Goal: Obtain resource: Download file/media

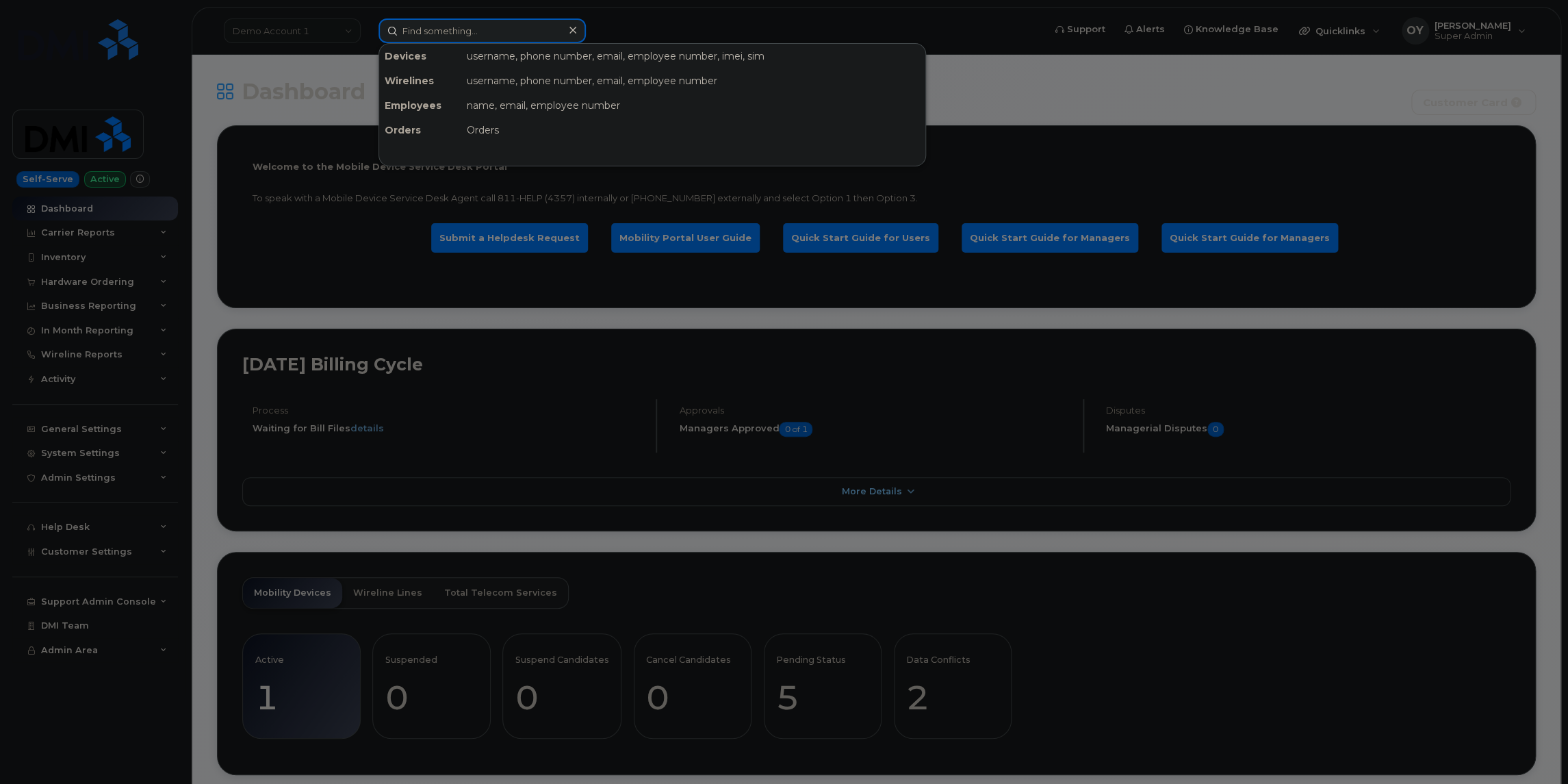
click at [486, 34] on input at bounding box center [482, 31] width 208 height 25
paste input "825-340-1592"
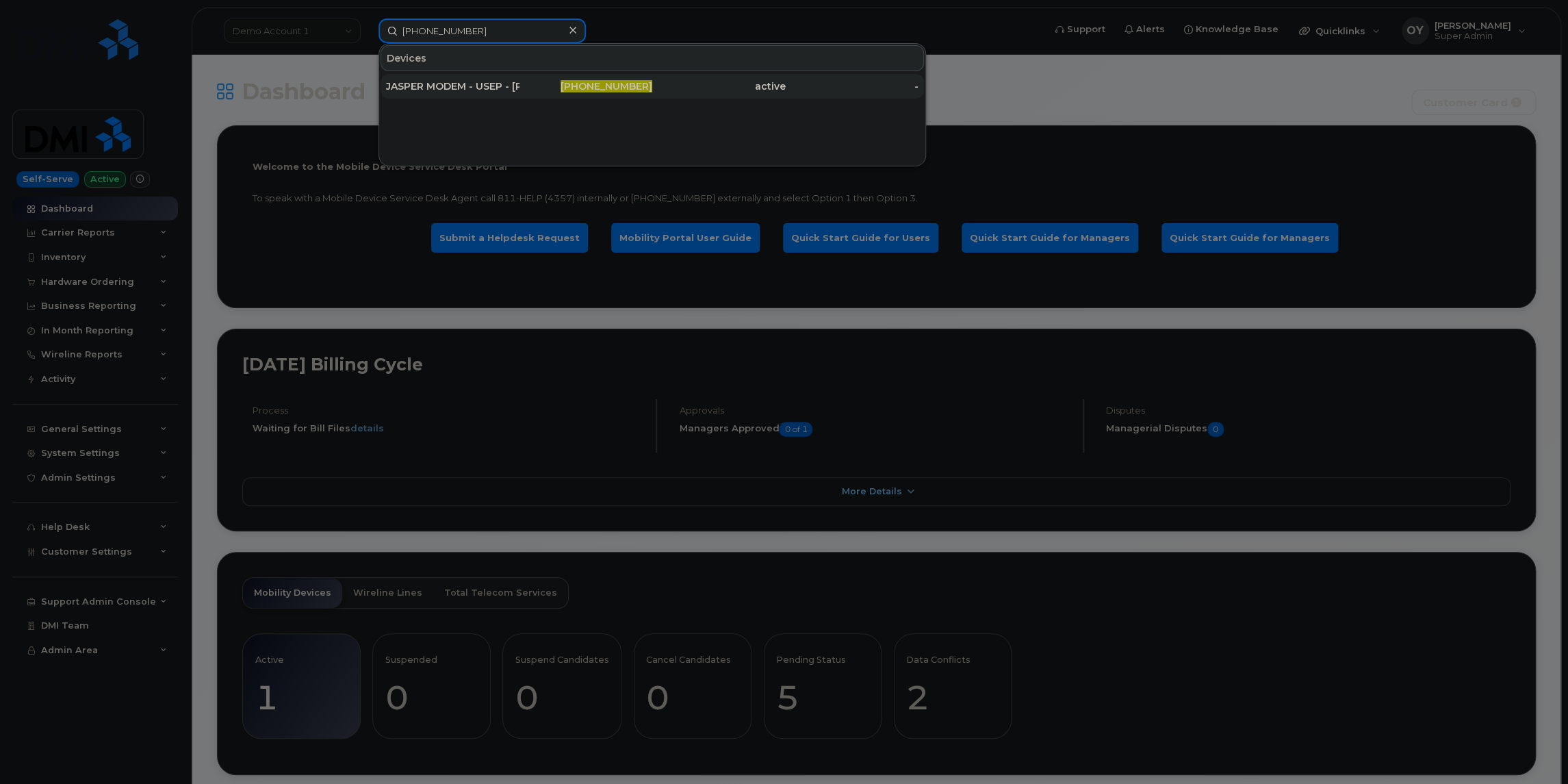
type input "825-340-1592"
click at [502, 84] on div "JASPER MODEM - USEP - [PERSON_NAME]" at bounding box center [453, 86] width 134 height 14
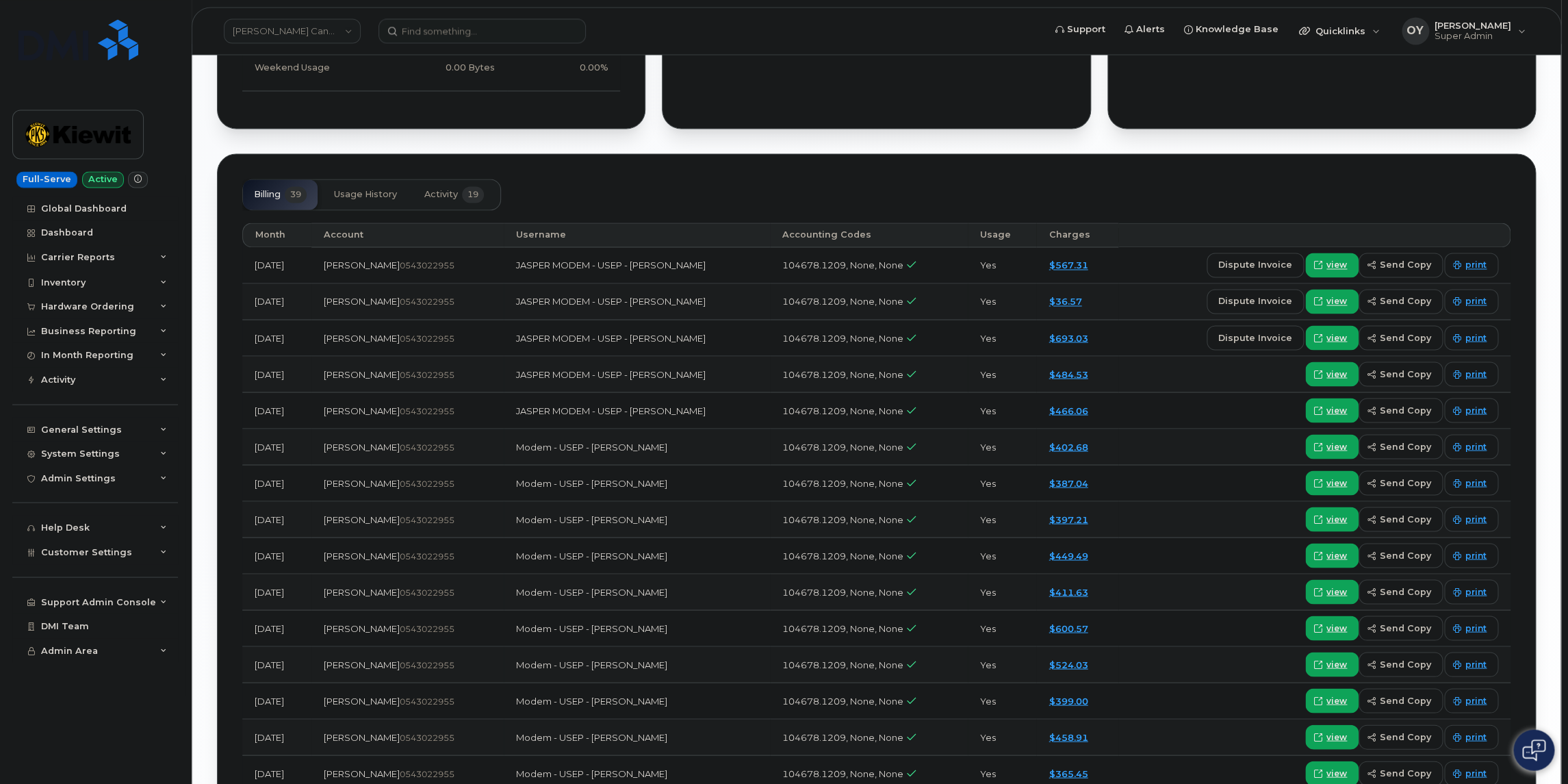
scroll to position [1346, 0]
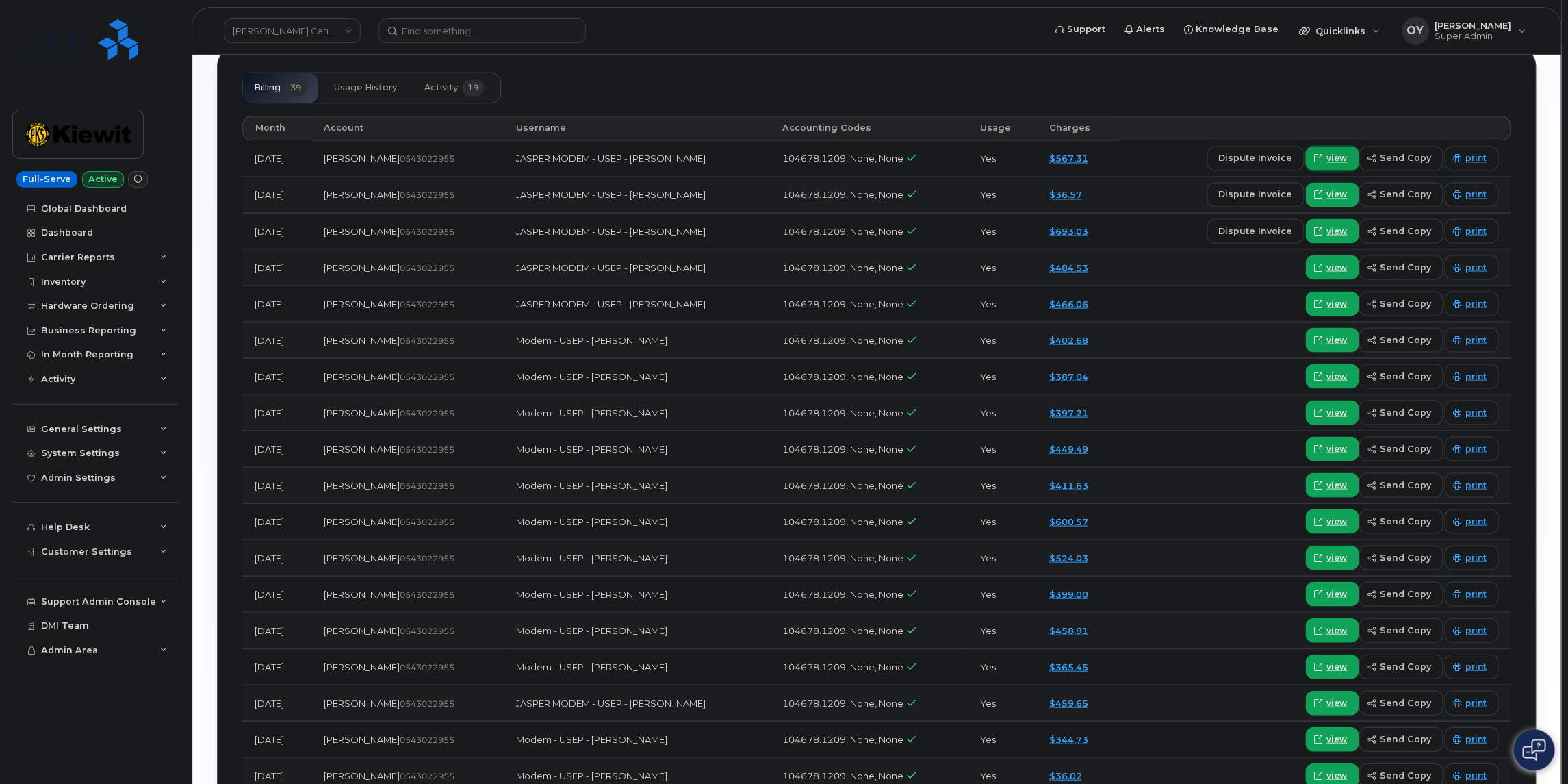
click at [1338, 156] on span "view" at bounding box center [1337, 158] width 20 height 12
click at [1334, 191] on span "view" at bounding box center [1337, 194] width 20 height 12
click at [92, 429] on div "General Settings" at bounding box center [82, 429] width 81 height 11
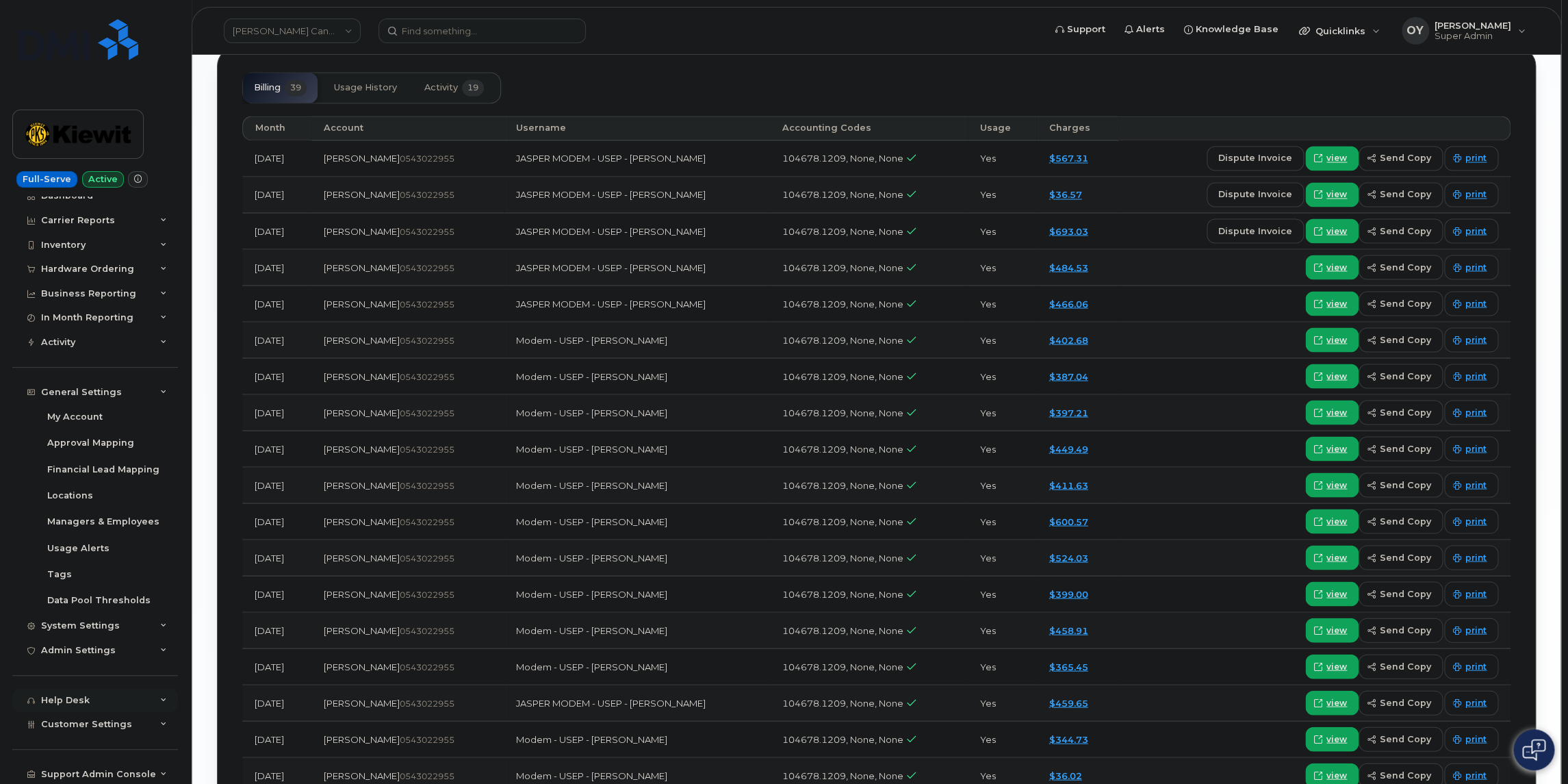
scroll to position [87, 0]
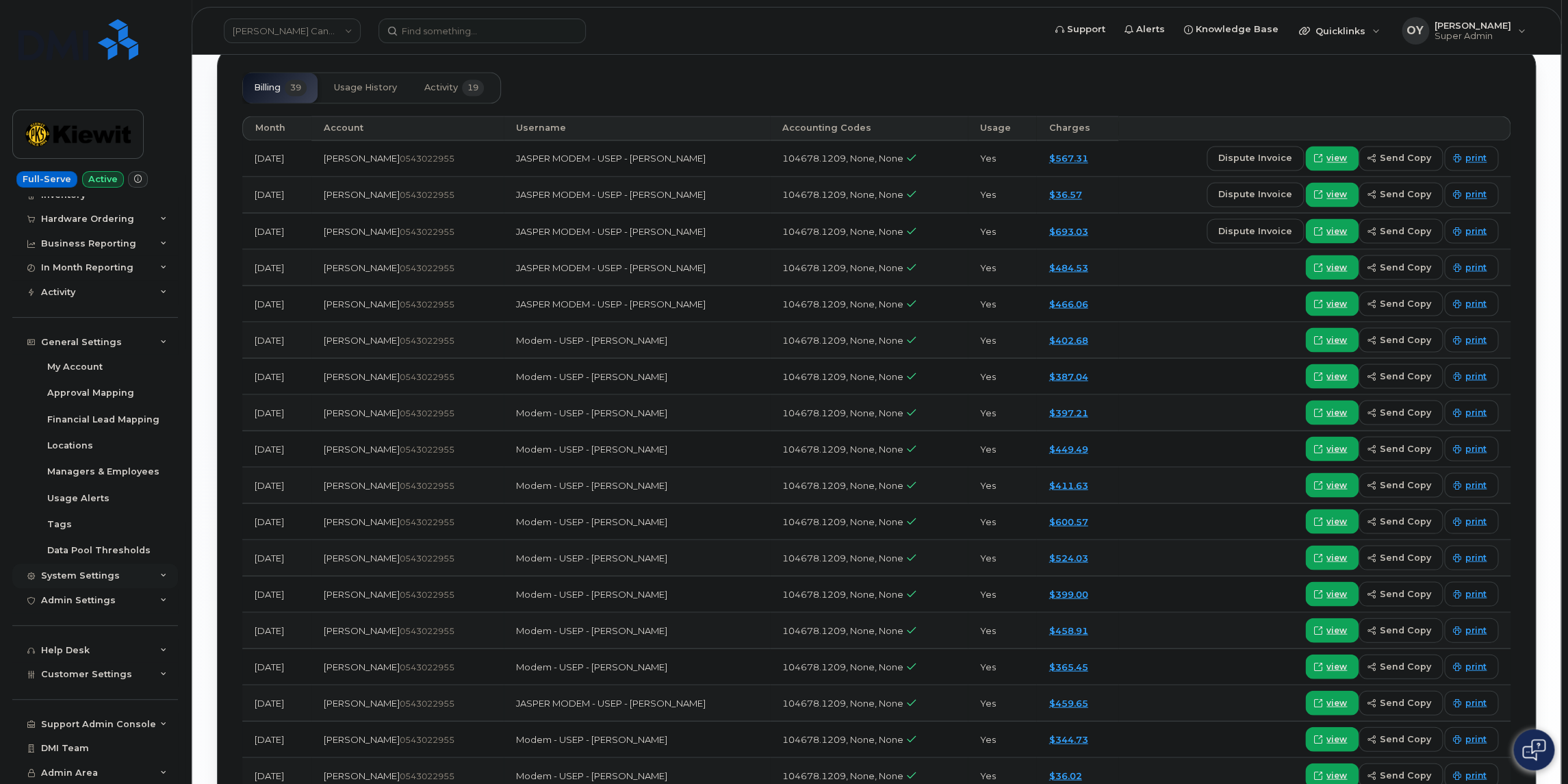
click at [101, 578] on div "System Settings" at bounding box center [81, 575] width 79 height 11
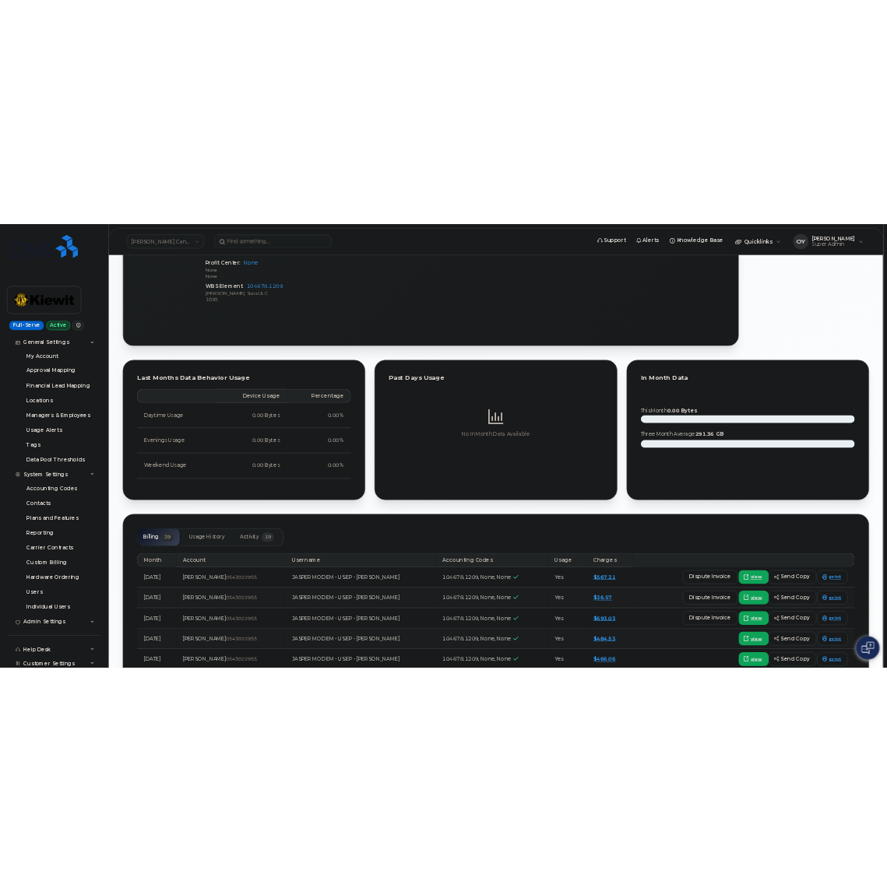
scroll to position [0, 0]
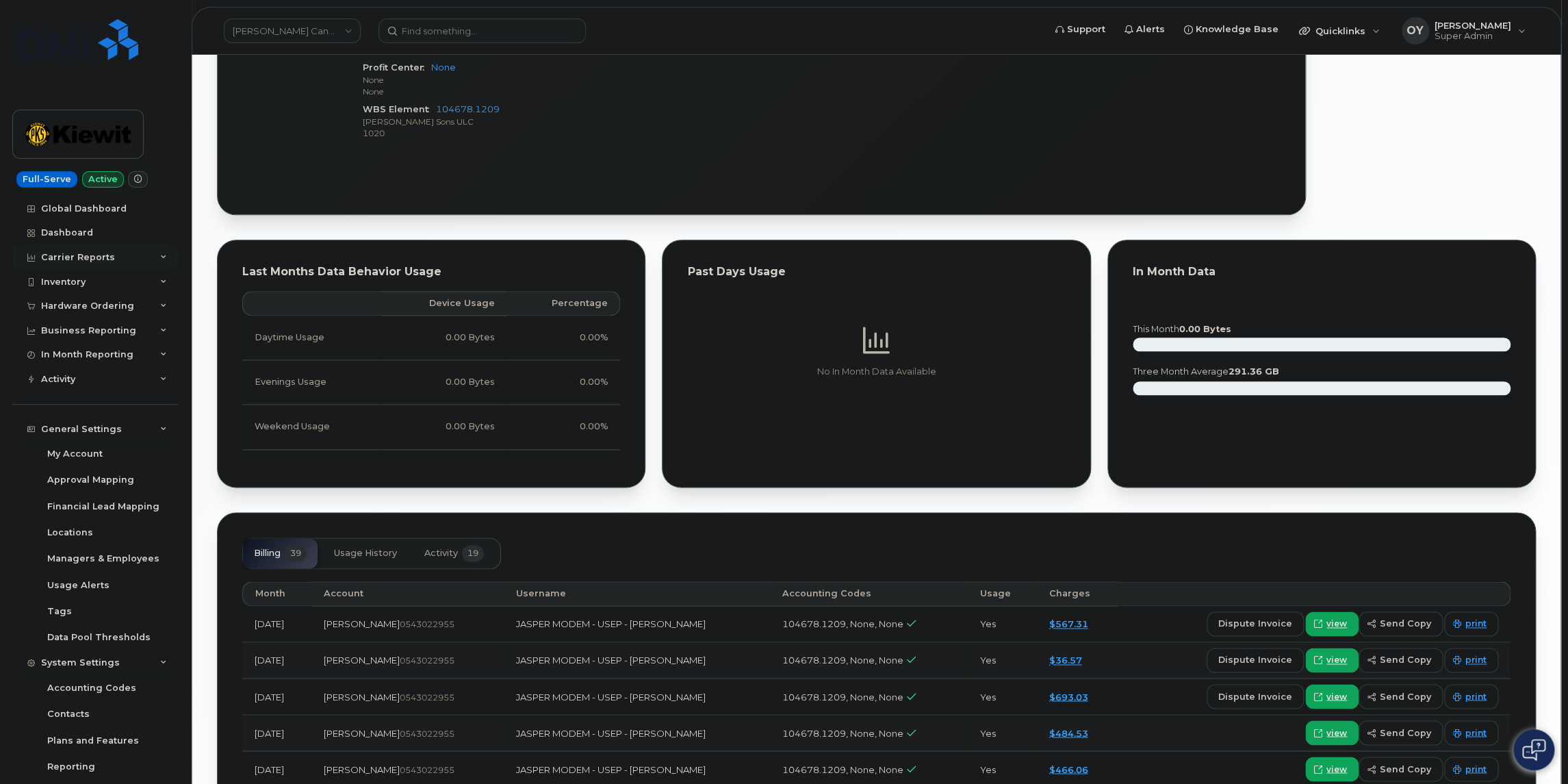
click at [73, 254] on div "Carrier Reports" at bounding box center [78, 257] width 74 height 11
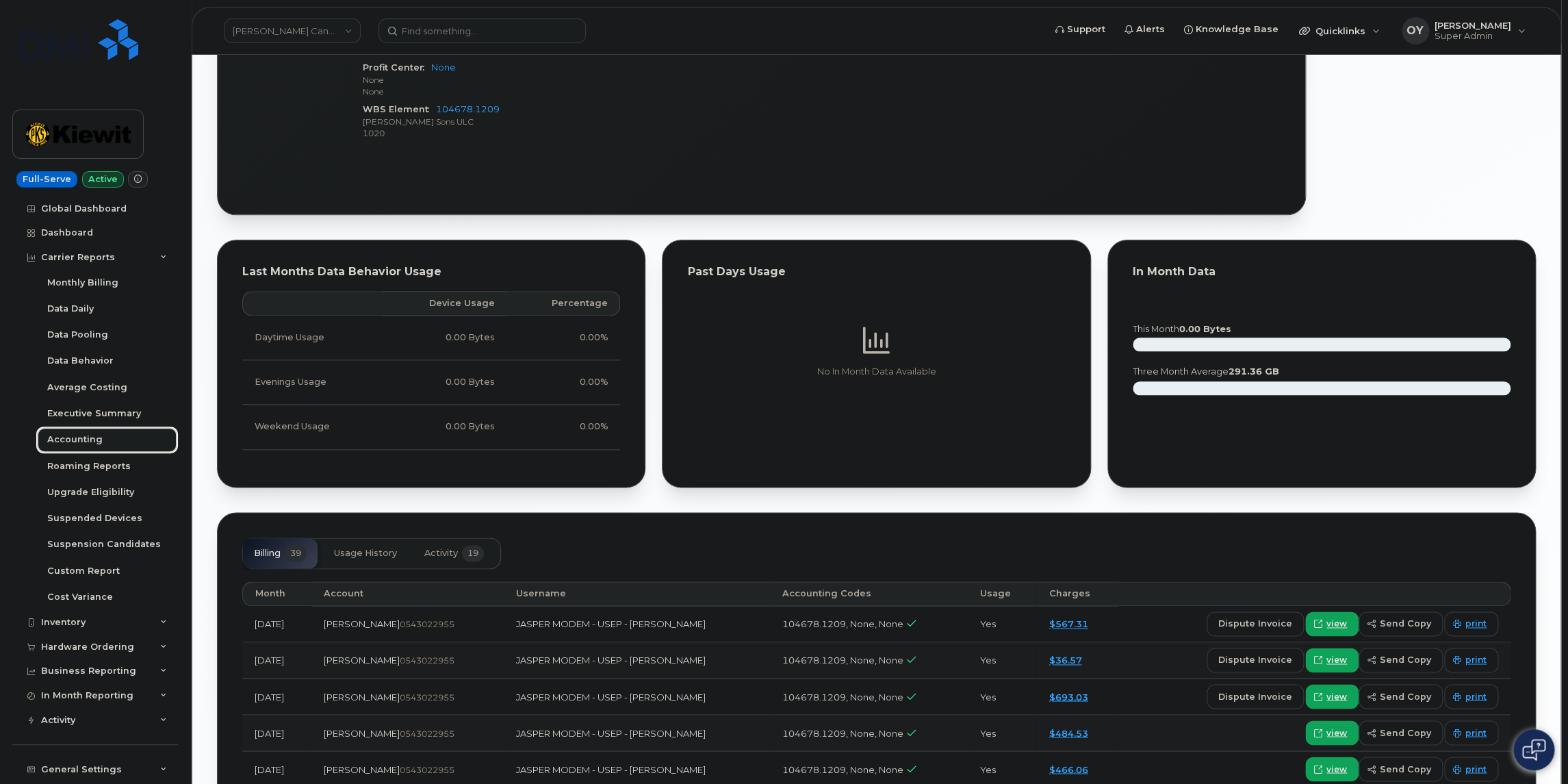
click at [80, 443] on div "Accounting" at bounding box center [75, 440] width 55 height 12
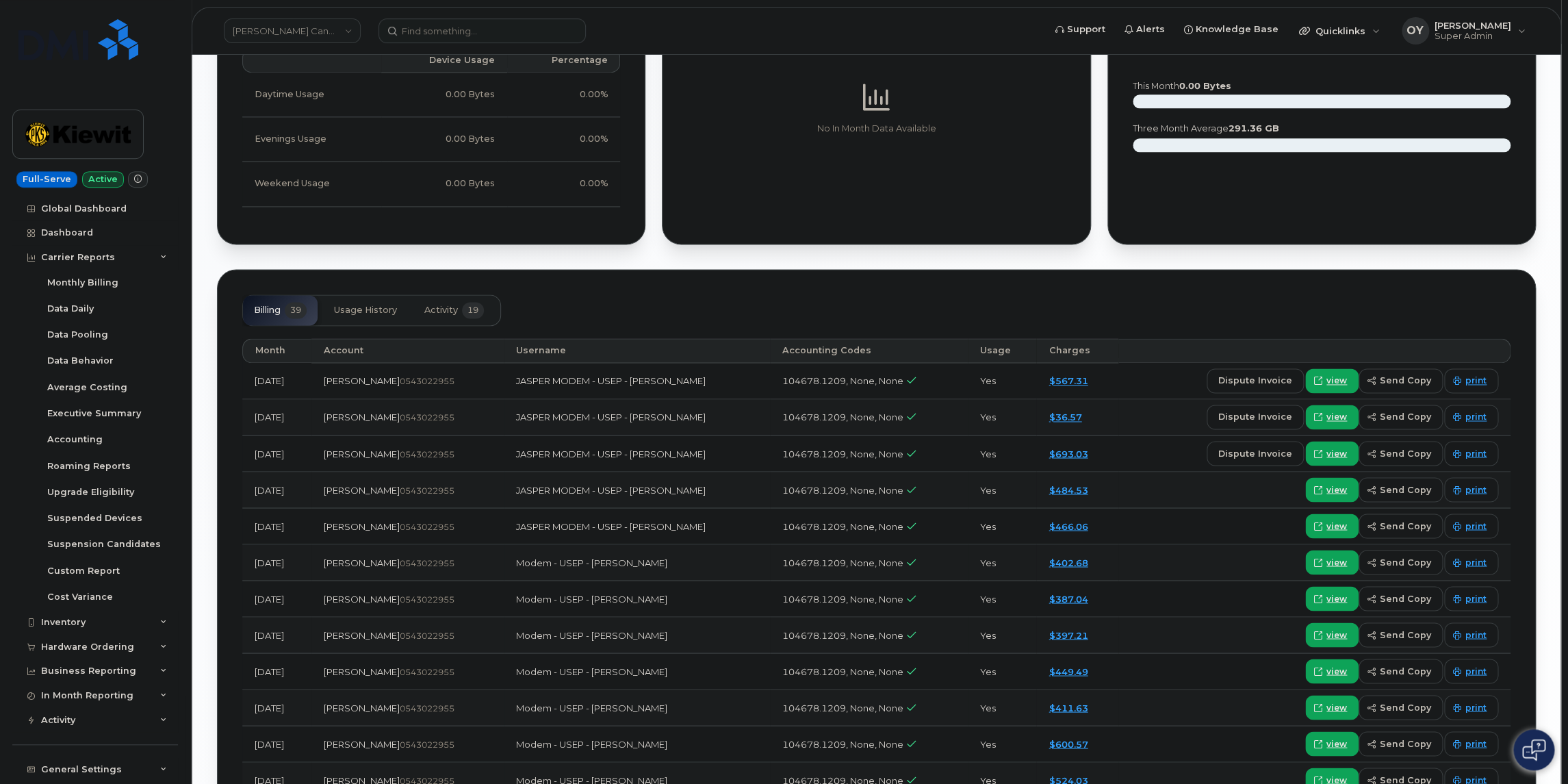
scroll to position [1114, 0]
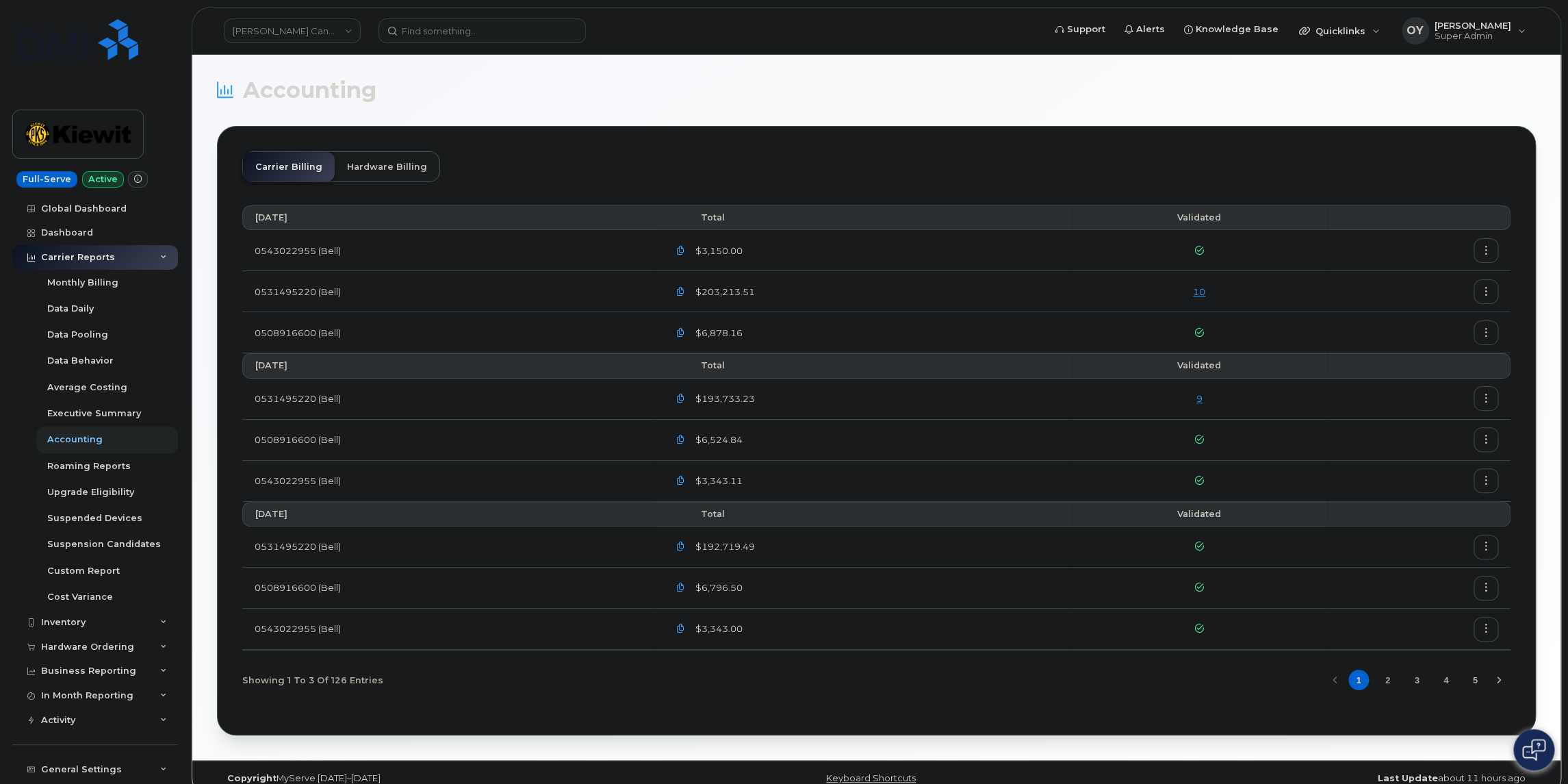
click at [339, 626] on td "0543022955 (Bell)" at bounding box center [449, 629] width 413 height 41
click at [1487, 626] on icon "button" at bounding box center [1486, 629] width 9 height 9
click at [1426, 684] on span "Download" at bounding box center [1424, 685] width 54 height 12
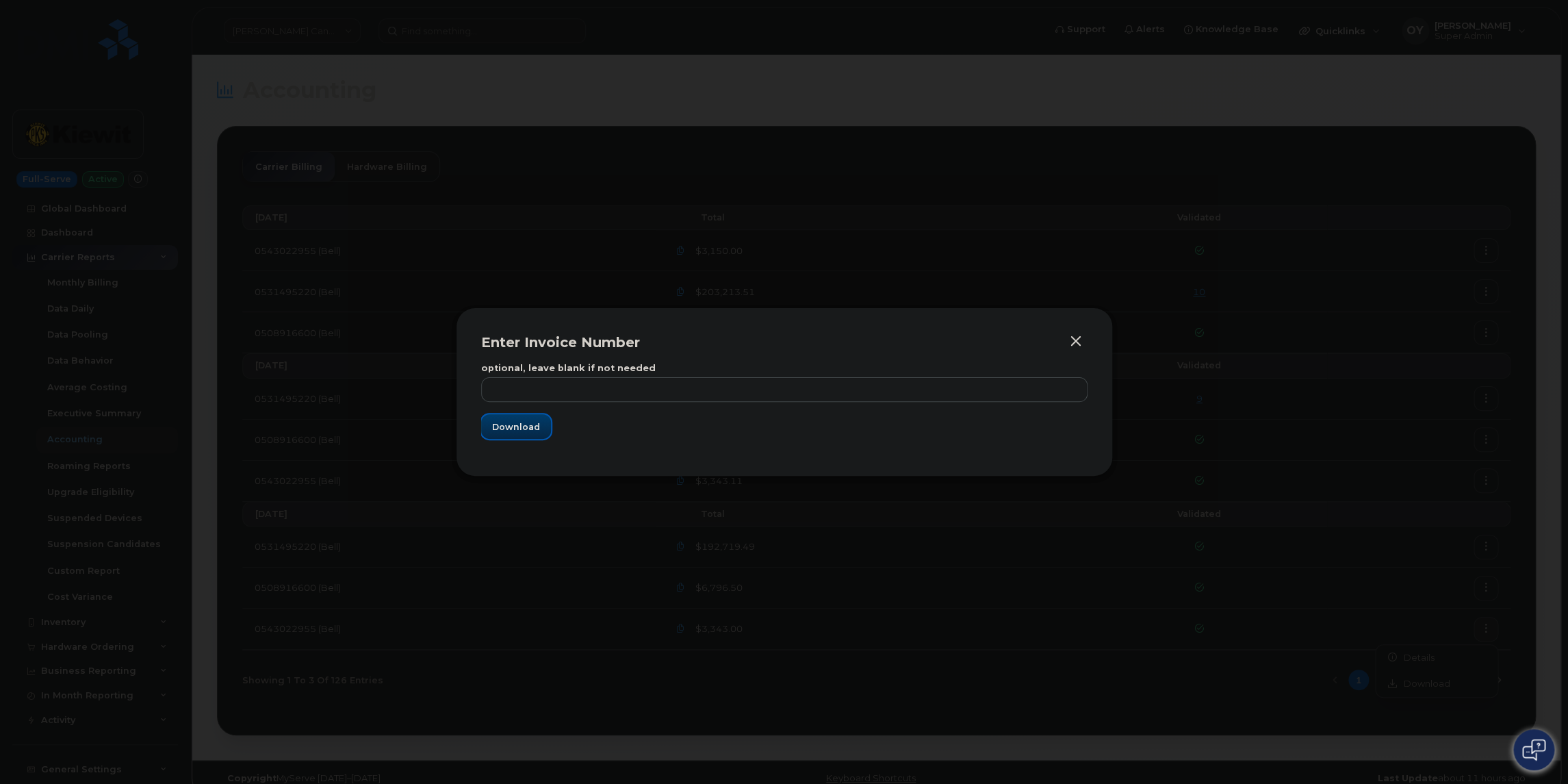
click at [512, 429] on span "Download" at bounding box center [516, 427] width 47 height 13
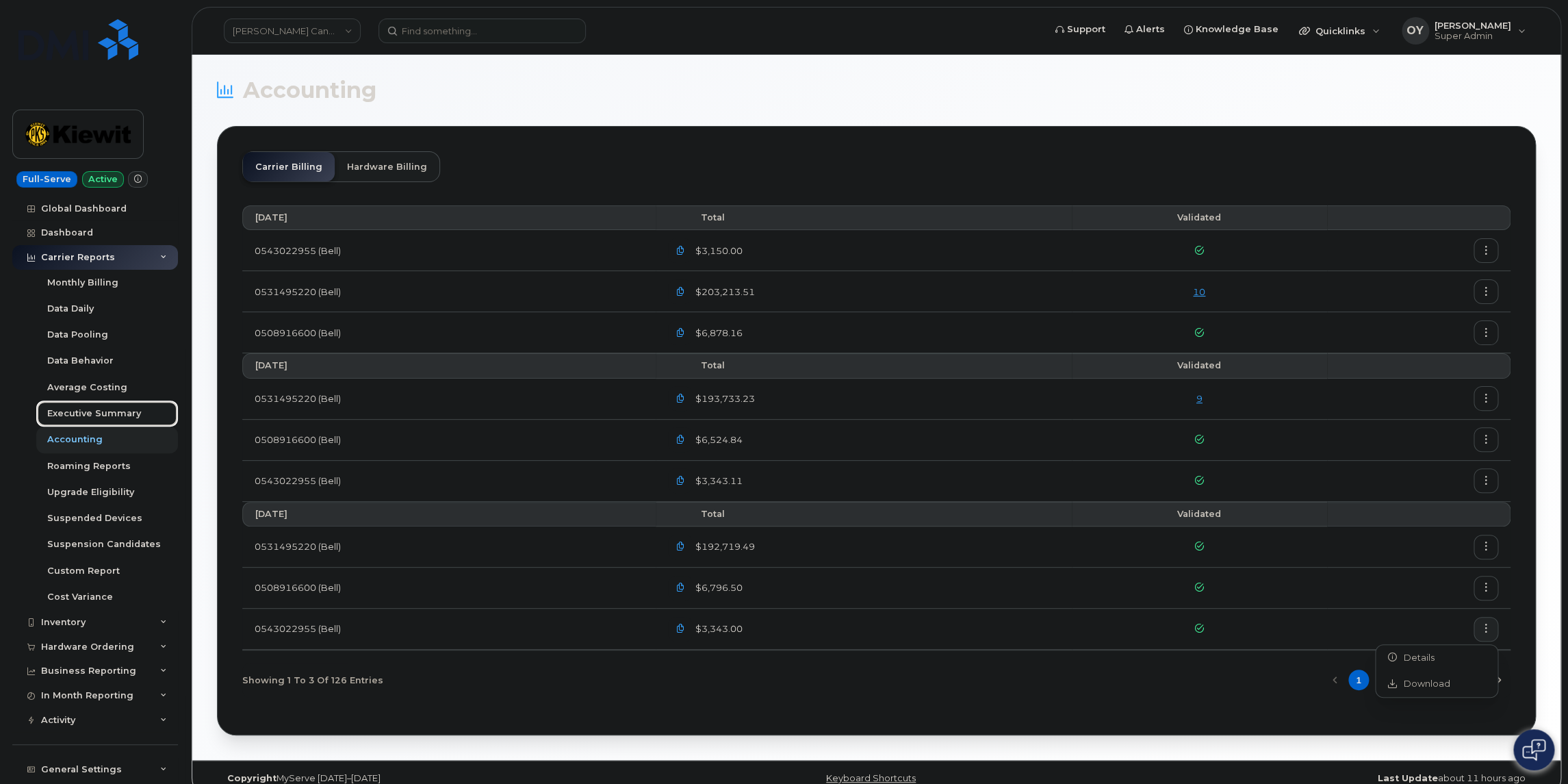
click at [99, 408] on div "Executive Summary" at bounding box center [94, 414] width 94 height 12
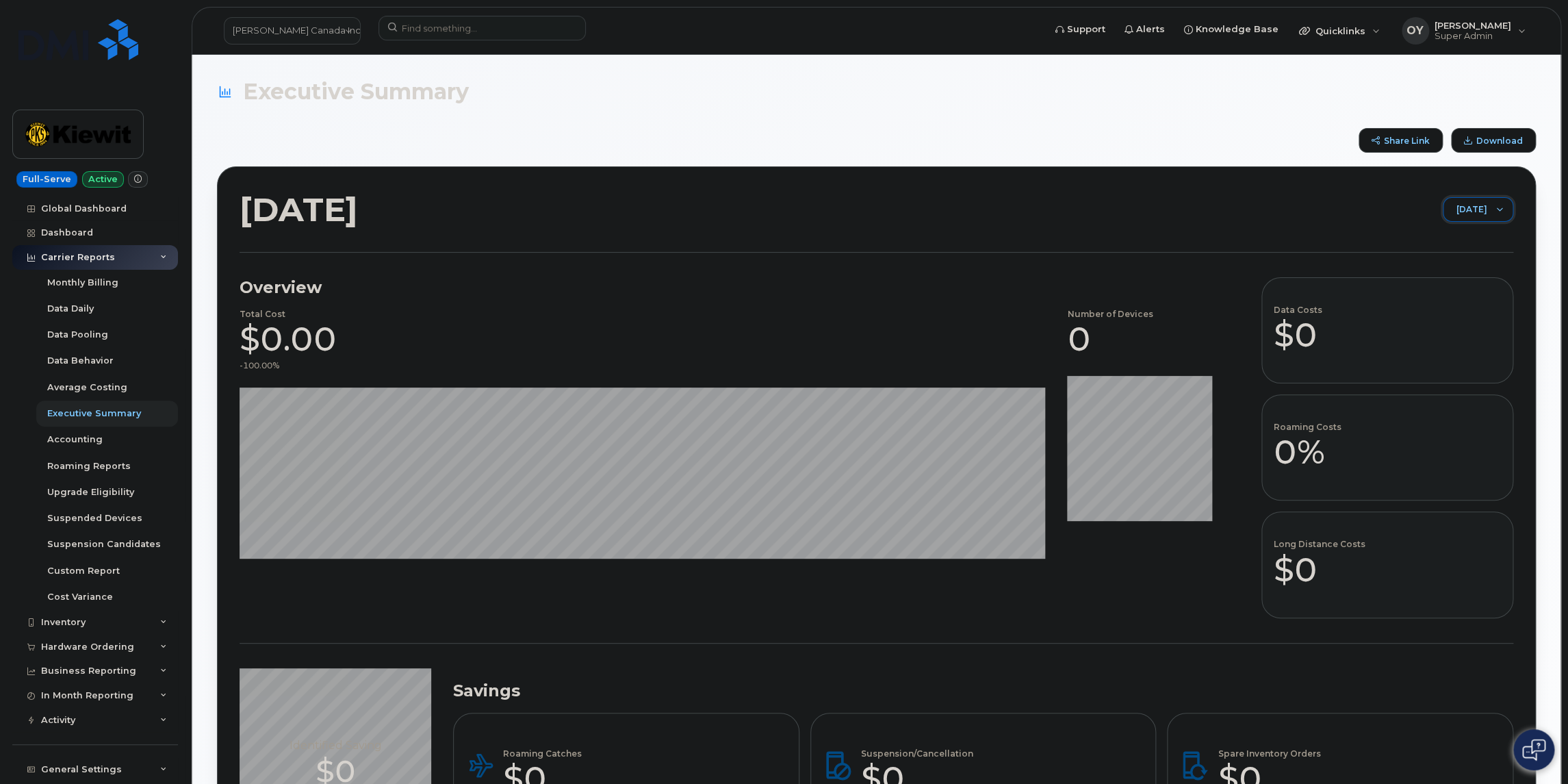
click at [1482, 207] on span "August 2025" at bounding box center [1465, 210] width 43 height 25
click at [1453, 281] on span "June 2025" at bounding box center [1447, 286] width 29 height 13
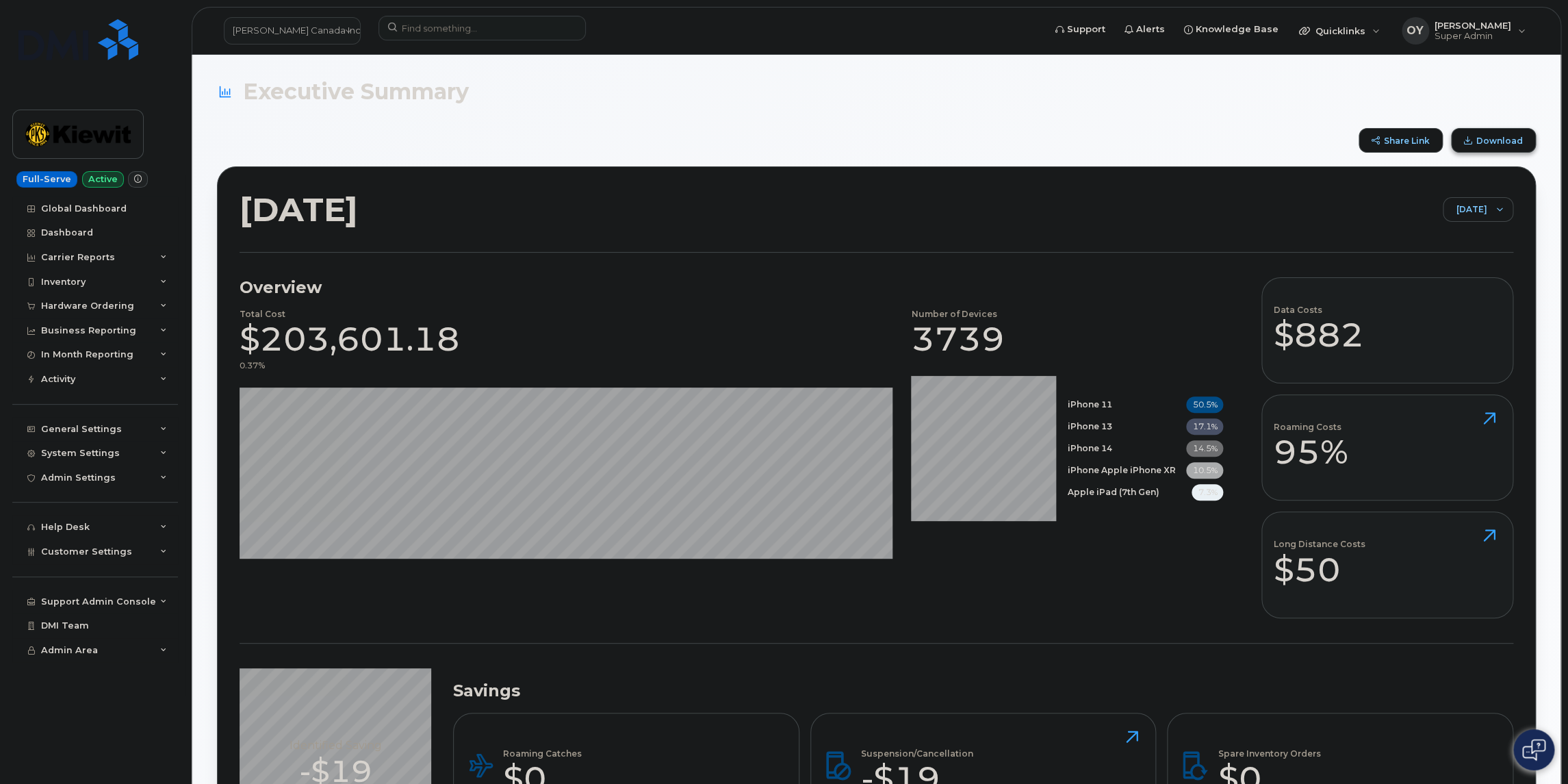
click at [1476, 134] on button "Download" at bounding box center [1493, 141] width 85 height 25
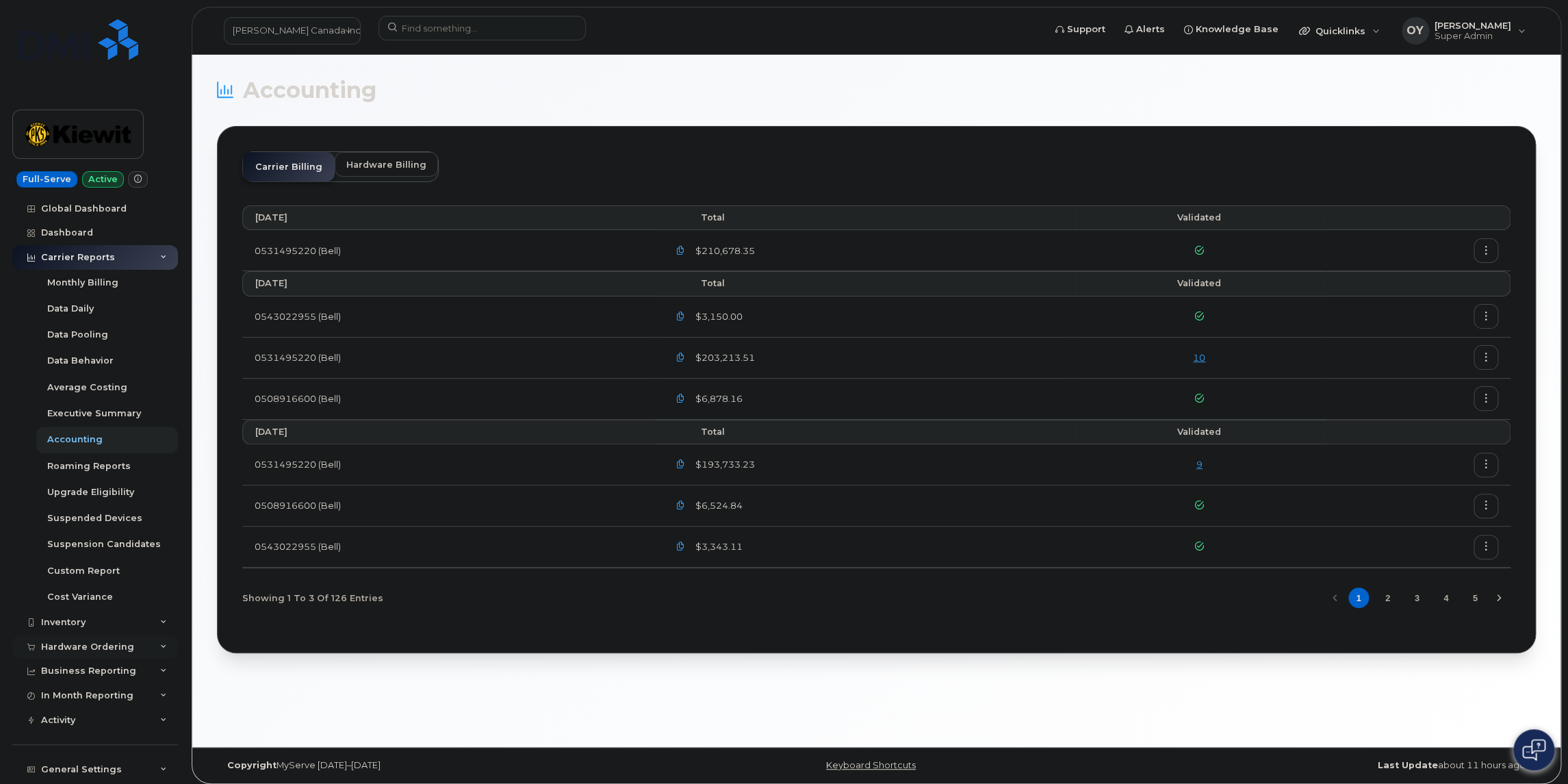
scroll to position [218, 0]
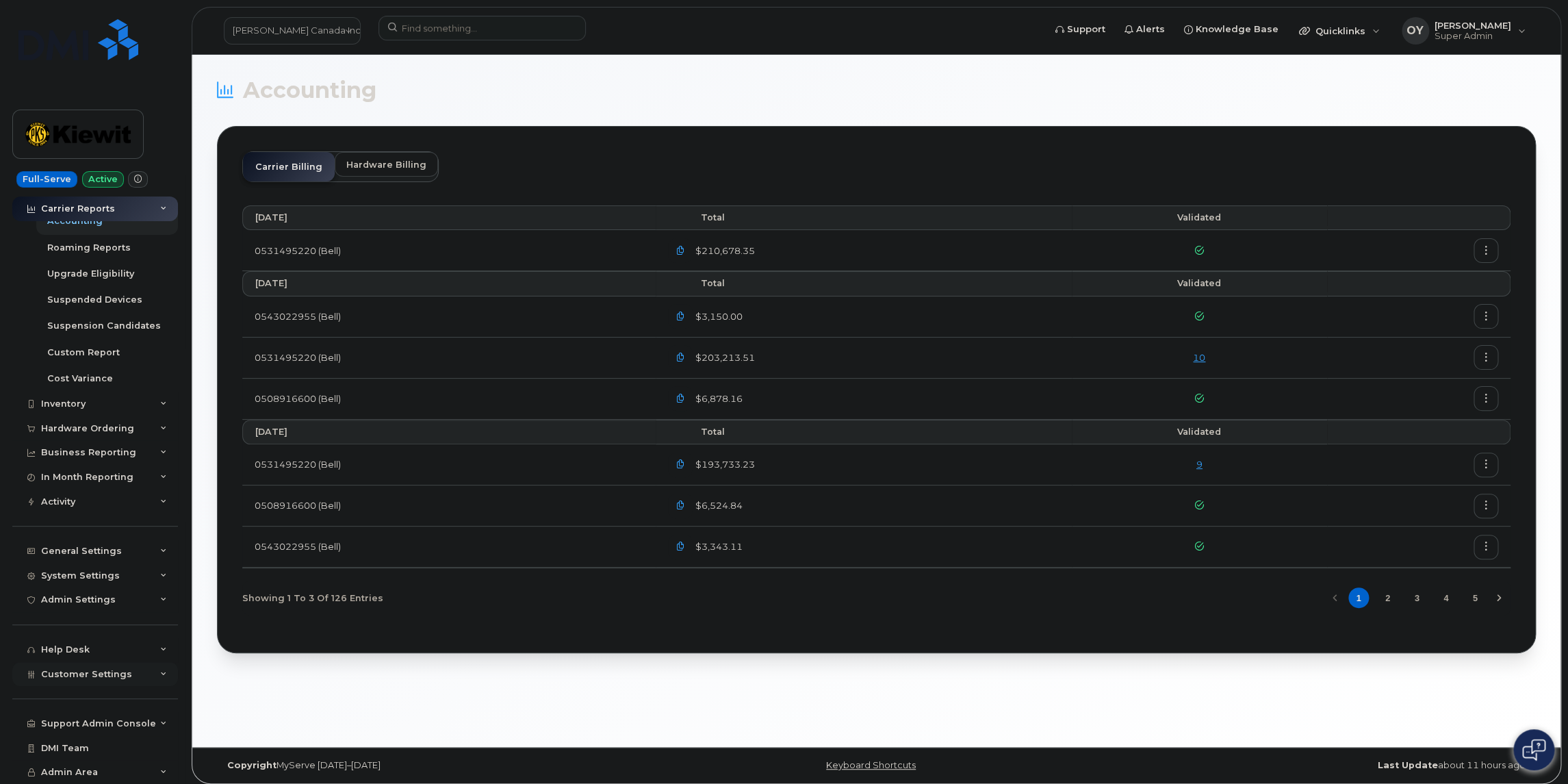
click at [92, 672] on span "Customer Settings" at bounding box center [87, 675] width 91 height 11
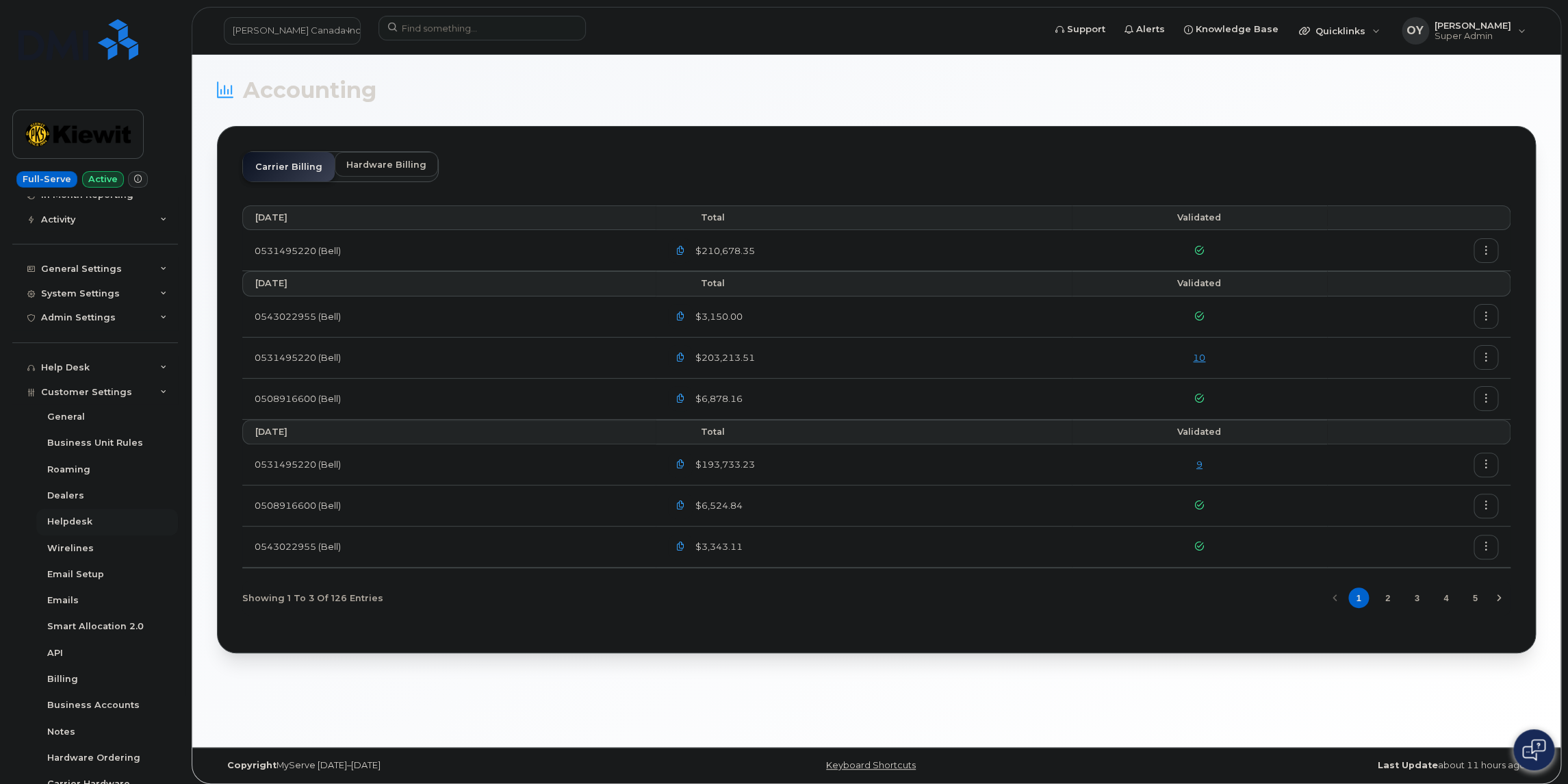
scroll to position [413, 0]
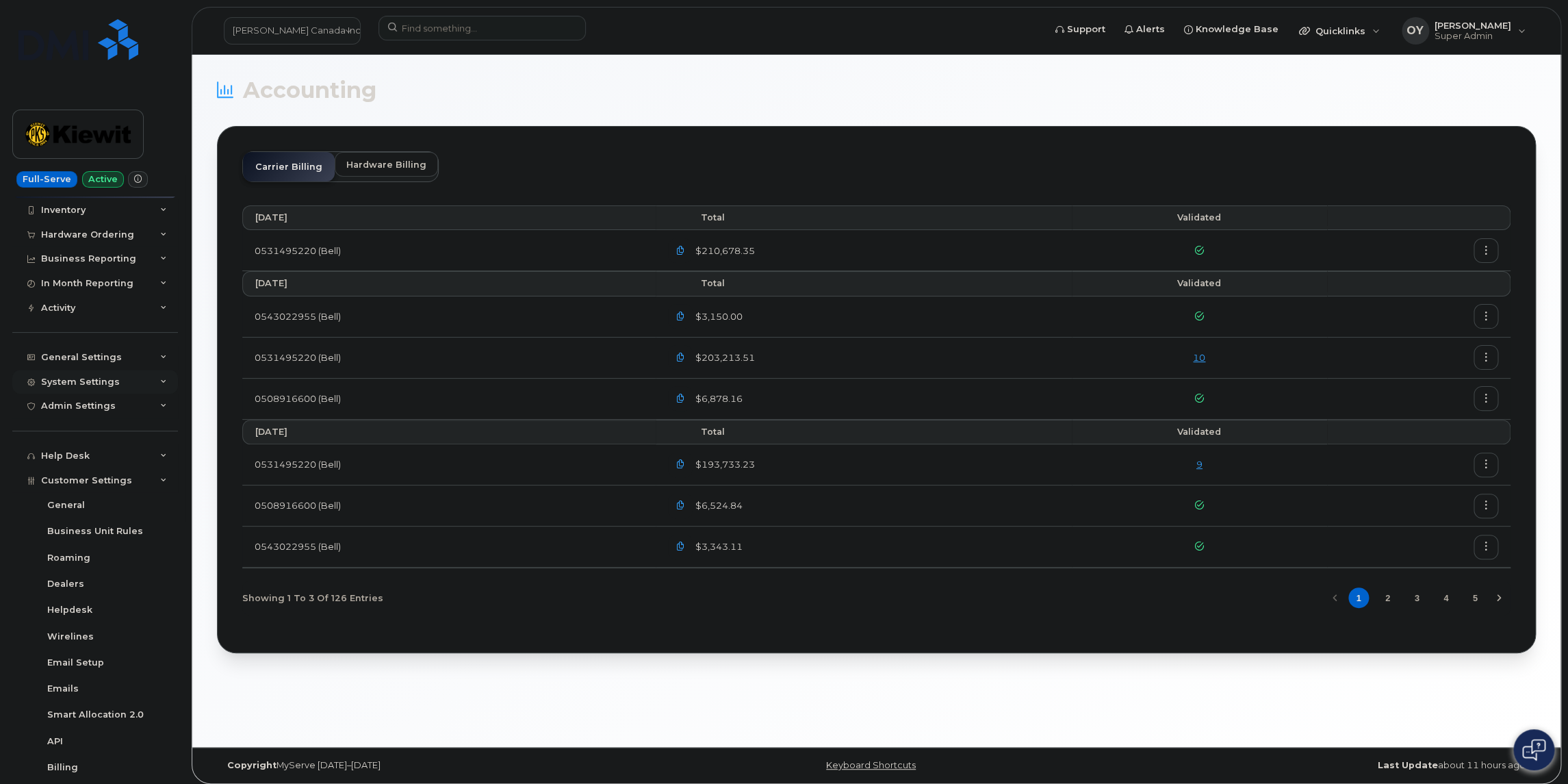
click at [85, 392] on div "System Settings" at bounding box center [95, 382] width 165 height 25
click at [85, 485] on div "Reporting" at bounding box center [71, 486] width 47 height 12
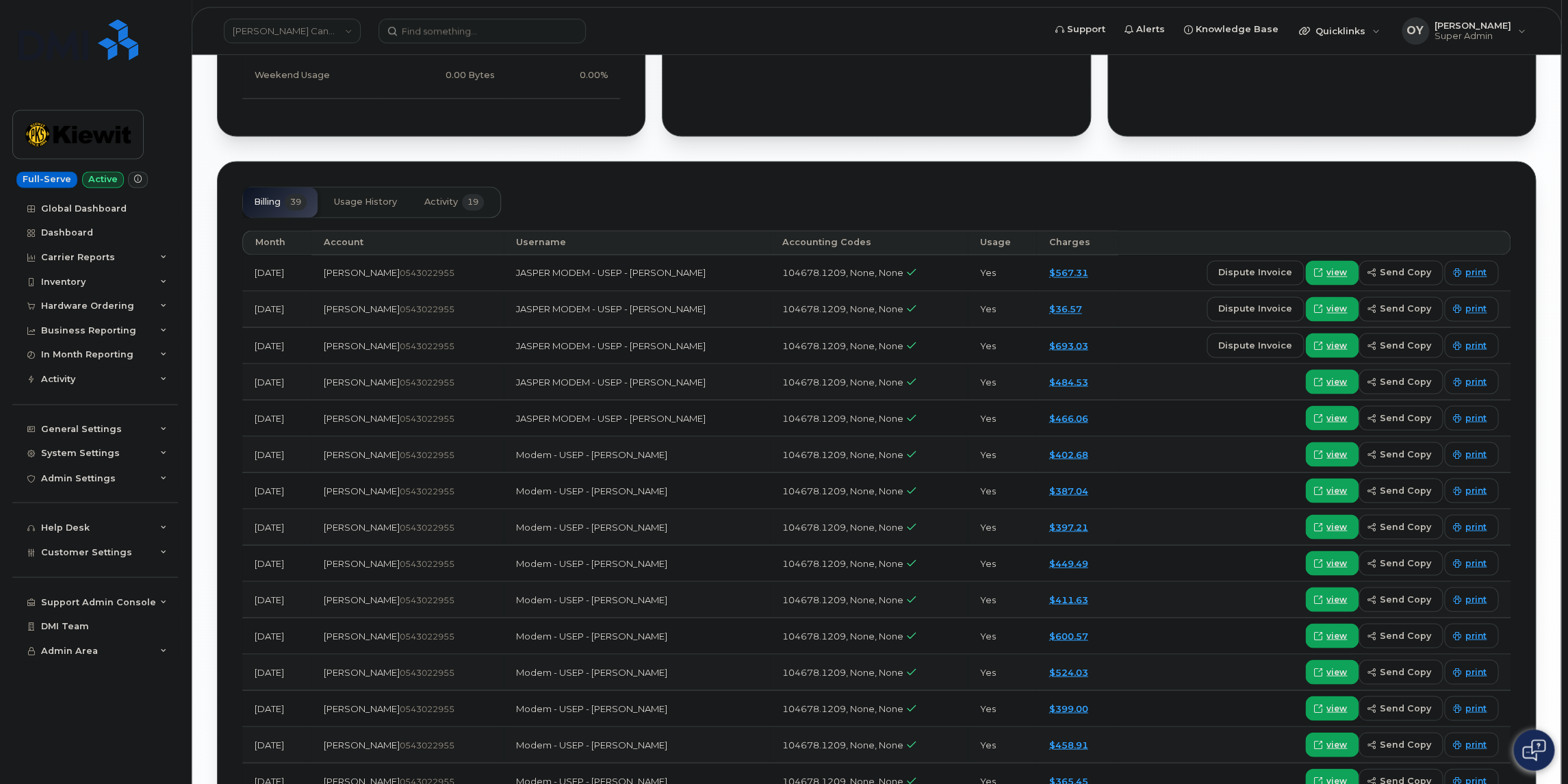
scroll to position [1199, 0]
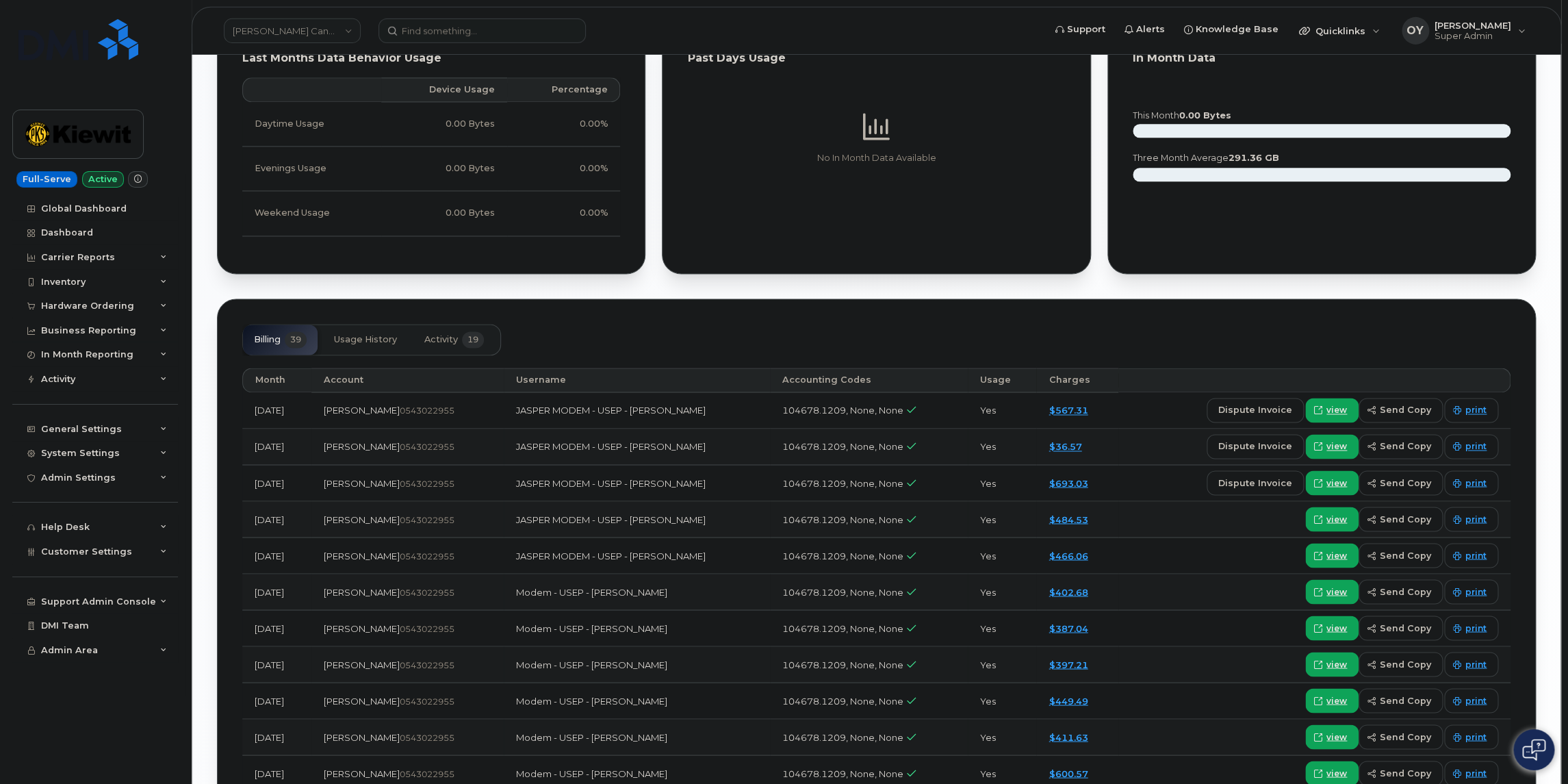
scroll to position [1122, 0]
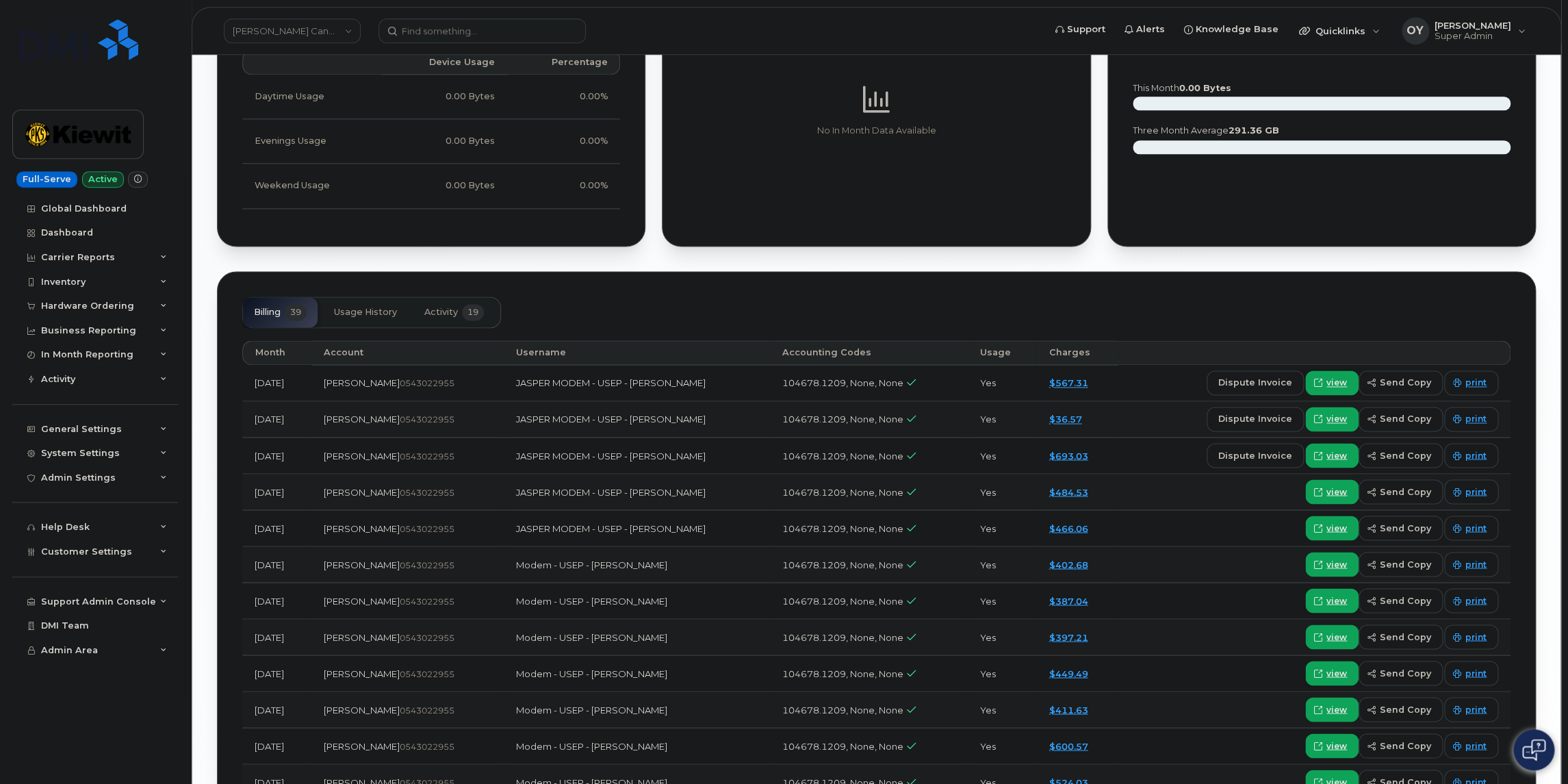
click at [1553, 270] on div "Similar Devices (3) JASPER MODEM - USEP - [PERSON_NAME] Active Display Notes 5 …" at bounding box center [877, 151] width 1368 height 2438
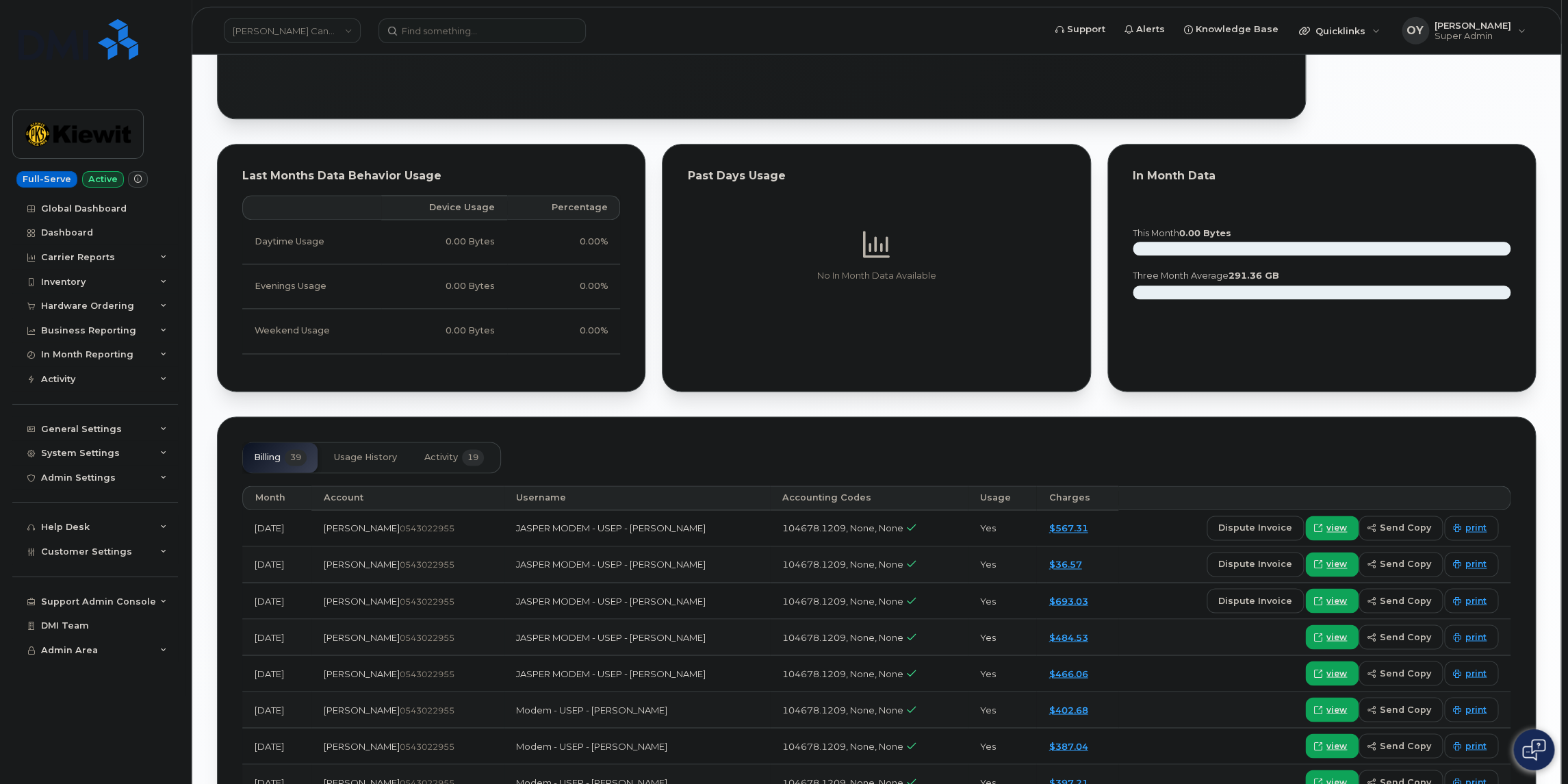
scroll to position [1009, 0]
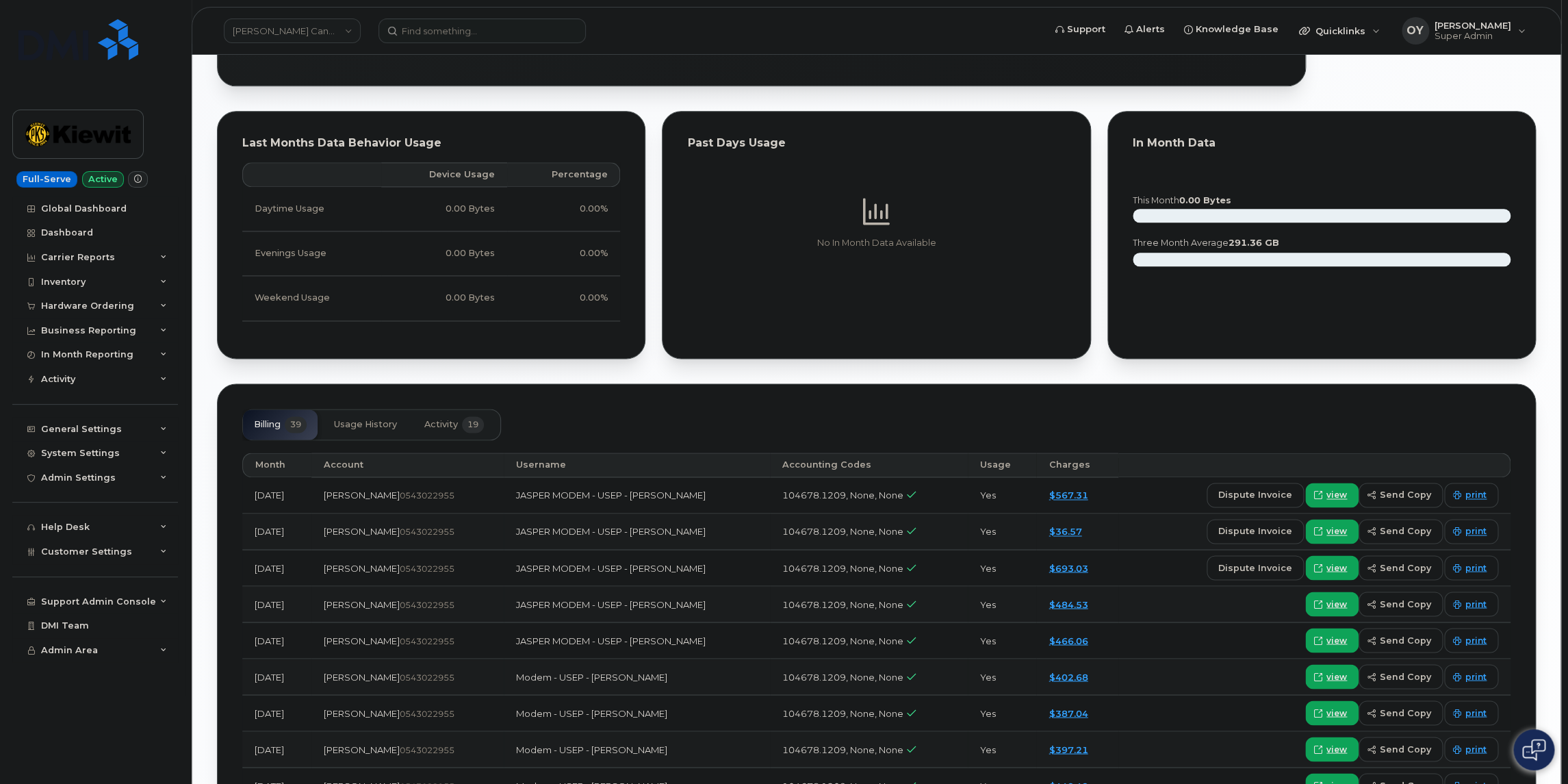
click at [1556, 244] on div "Similar Devices (3) JASPER MODEM - USEP - [PERSON_NAME] Active Display Notes 5 …" at bounding box center [877, 264] width 1368 height 2438
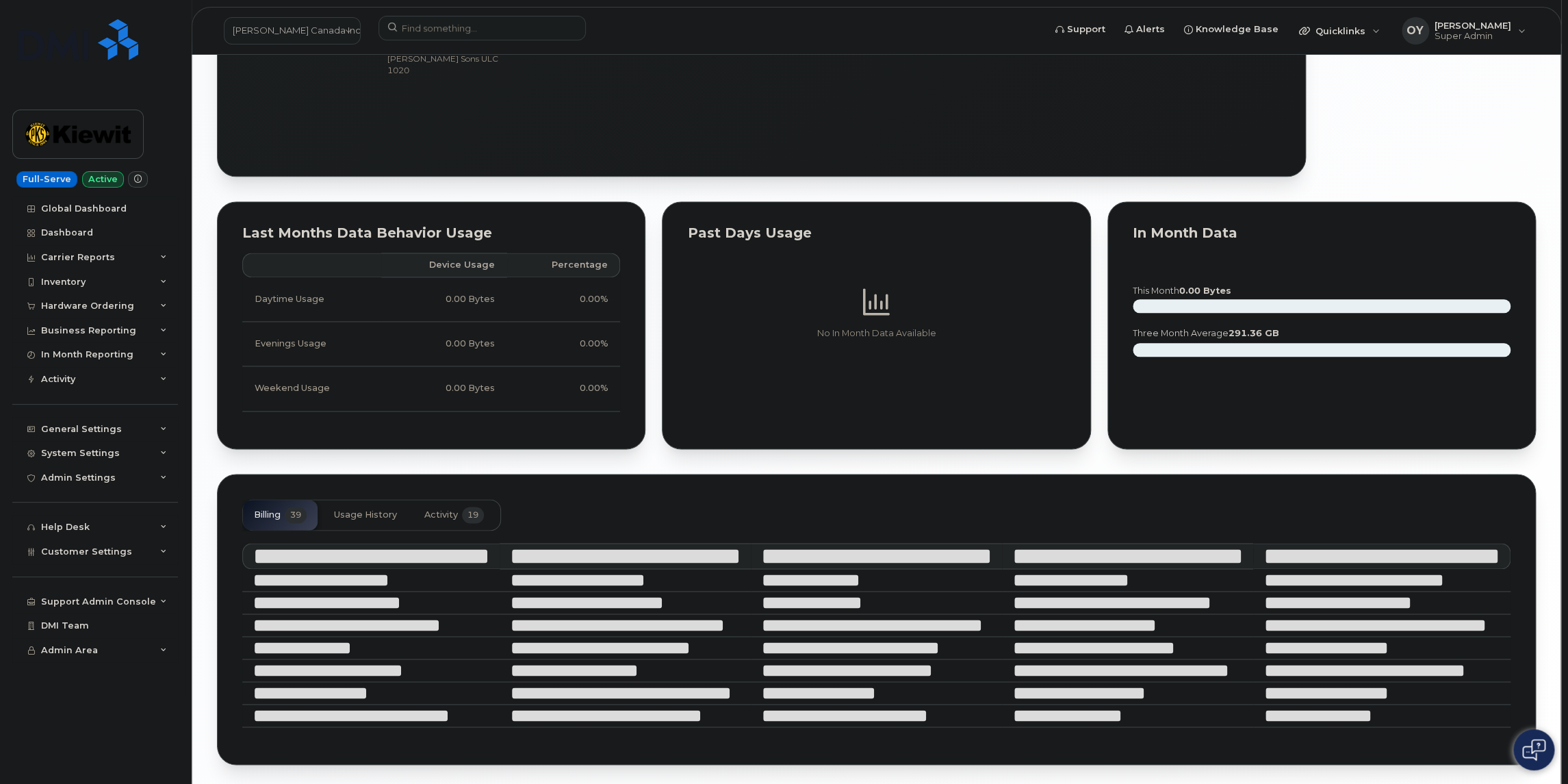
scroll to position [1040, 0]
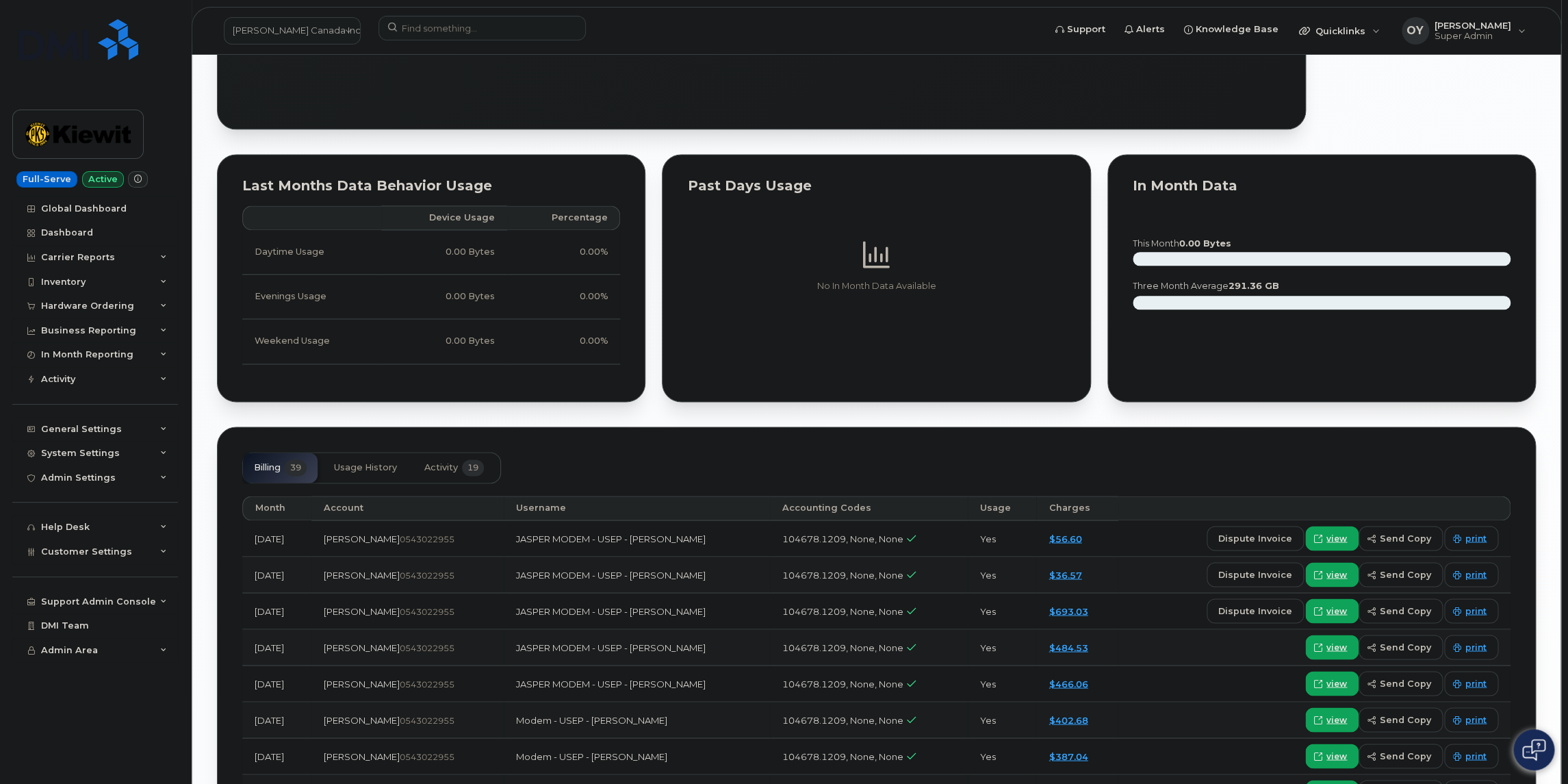
click at [1553, 324] on div "Similar Devices (3) JASPER MODEM - USEP - [PERSON_NAME] Active Display Notes 5 …" at bounding box center [877, 270] width 1368 height 2512
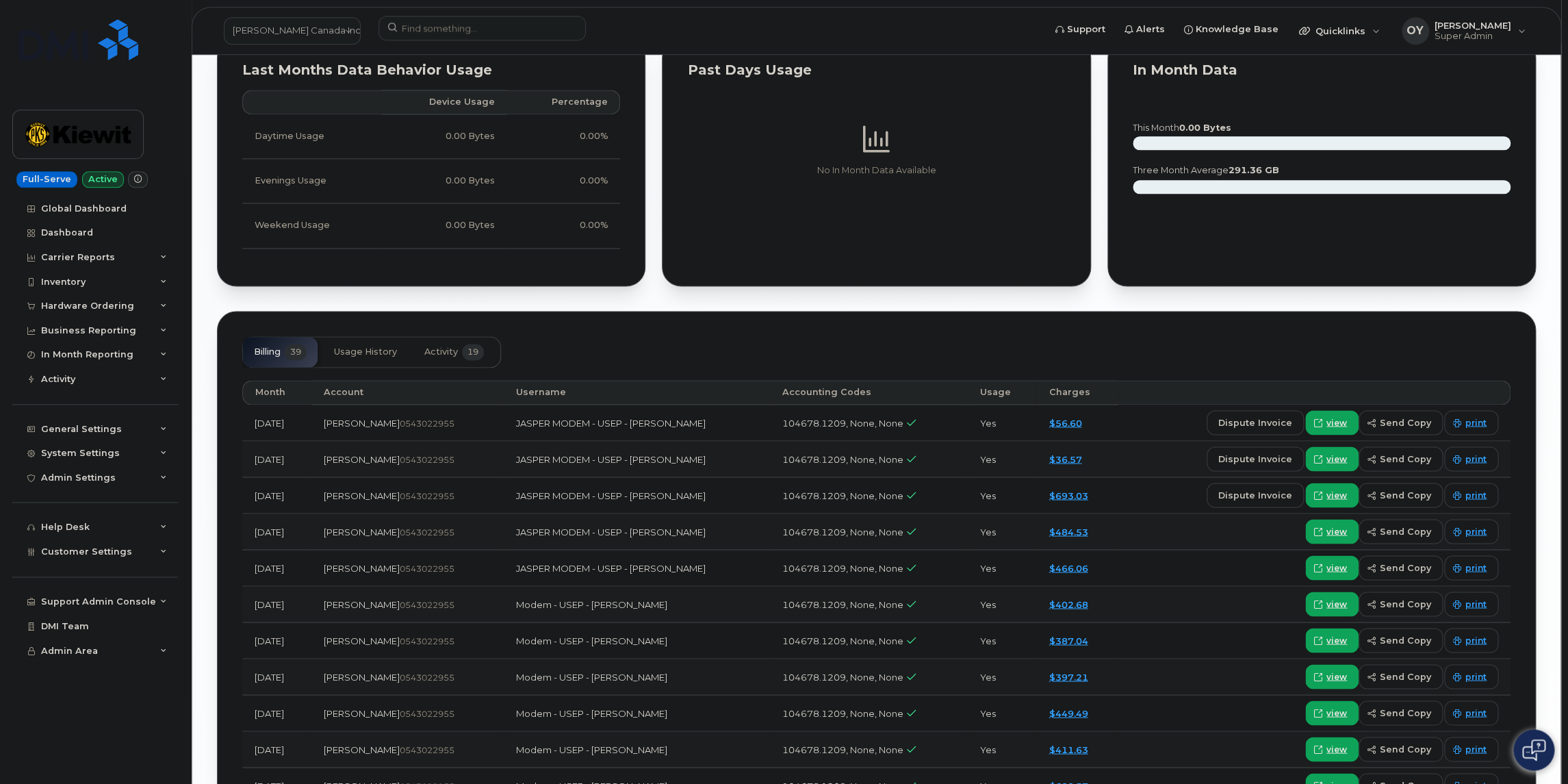
scroll to position [1196, 0]
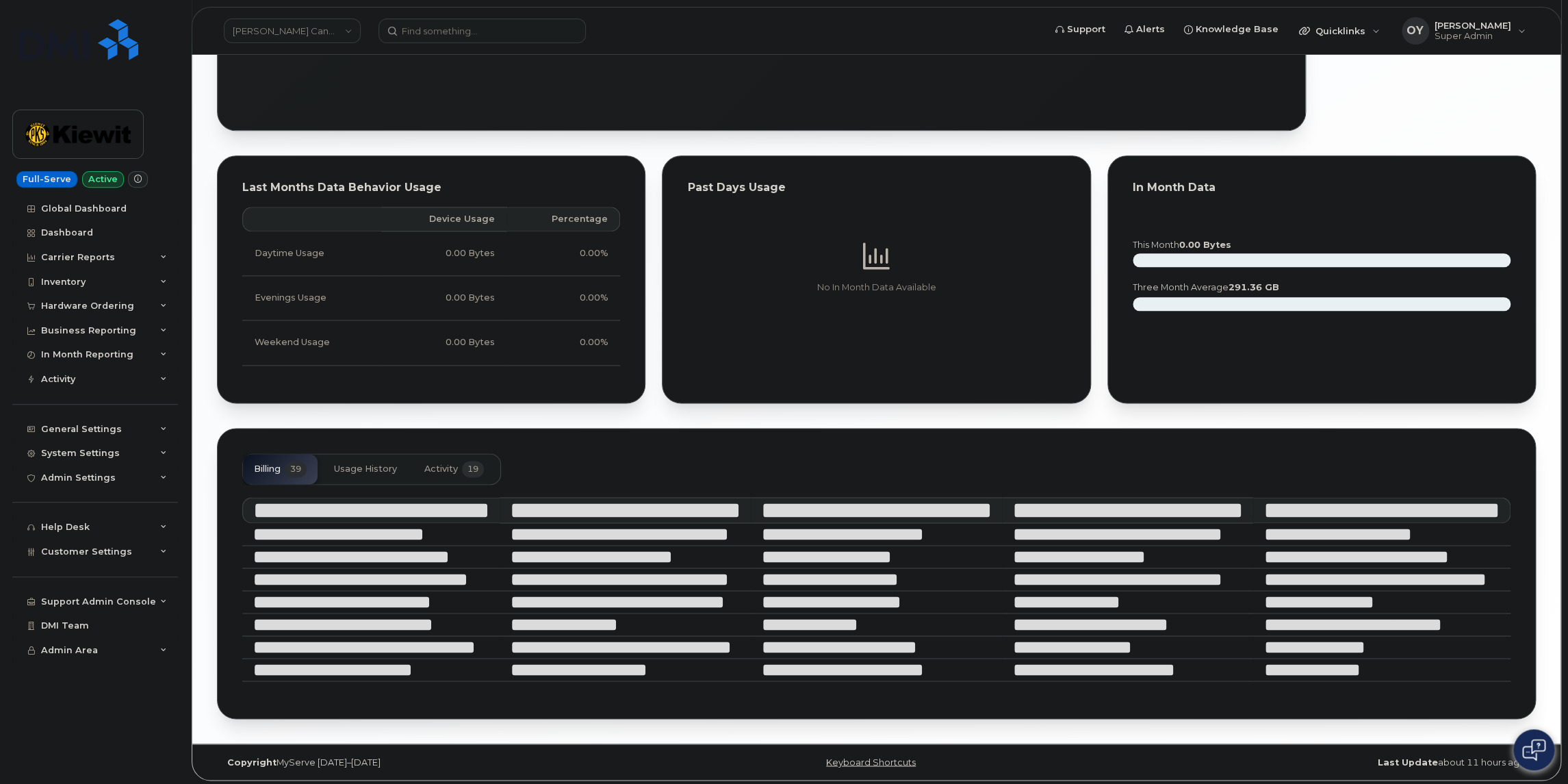
scroll to position [966, 0]
